Goal: Information Seeking & Learning: Find specific fact

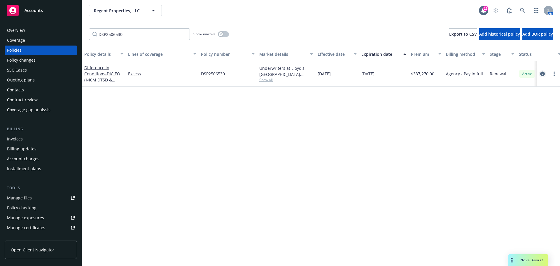
click at [543, 74] on icon "circleInformation" at bounding box center [543, 74] width 5 height 5
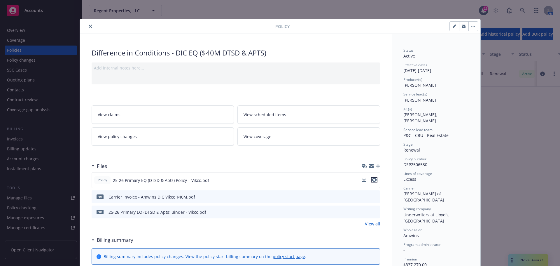
click at [375, 179] on icon "preview file" at bounding box center [374, 180] width 5 height 4
click at [85, 28] on div at bounding box center [178, 26] width 193 height 7
click at [89, 27] on icon "close" at bounding box center [91, 27] width 4 height 4
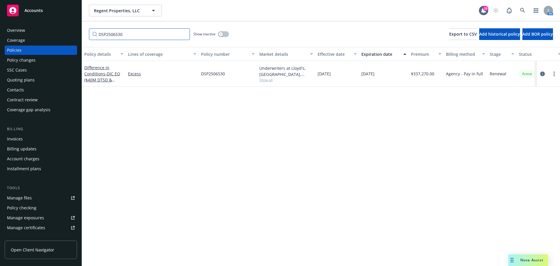
click at [139, 38] on input "DSP2506530" at bounding box center [139, 34] width 101 height 12
paste input "PE707302"
click at [541, 76] on link "circleInformation" at bounding box center [542, 73] width 7 height 7
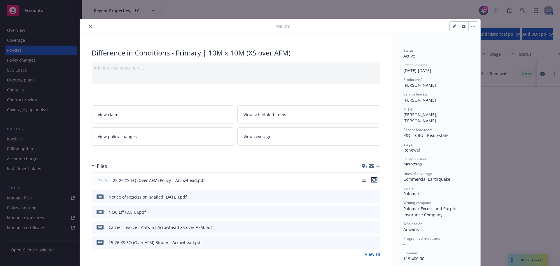
click at [374, 180] on icon "preview file" at bounding box center [374, 180] width 5 height 4
click at [89, 27] on icon "close" at bounding box center [91, 27] width 4 height 4
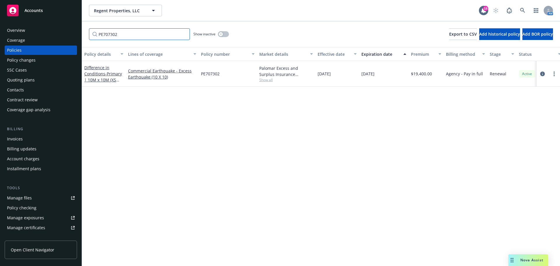
click at [107, 34] on input "PE707302" at bounding box center [139, 34] width 101 height 12
paste input "PL G71202446 0"
click at [544, 73] on icon "circleInformation" at bounding box center [543, 73] width 5 height 5
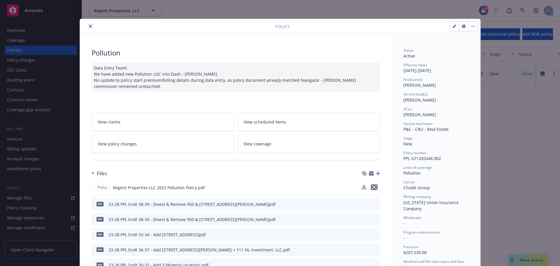
click at [373, 187] on icon "preview file" at bounding box center [374, 187] width 5 height 4
click at [87, 28] on button "close" at bounding box center [90, 26] width 7 height 7
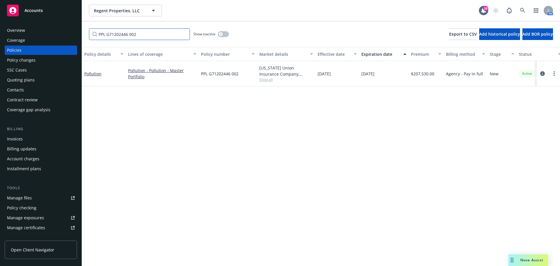
drag, startPoint x: 152, startPoint y: 33, endPoint x: 41, endPoint y: 37, distance: 111.6
click at [41, 37] on div "Accounts Overview Coverage Policies Policy changes SSC Cases Quoting plans Cont…" at bounding box center [280, 133] width 560 height 266
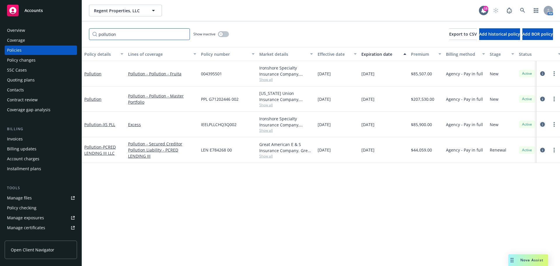
type input "pollution"
click at [543, 124] on icon "circleInformation" at bounding box center [543, 124] width 5 height 5
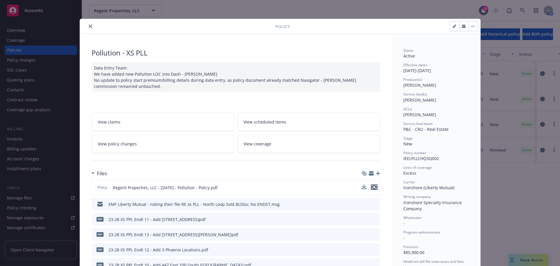
click at [374, 186] on icon "preview file" at bounding box center [374, 187] width 5 height 4
